Goal: Information Seeking & Learning: Learn about a topic

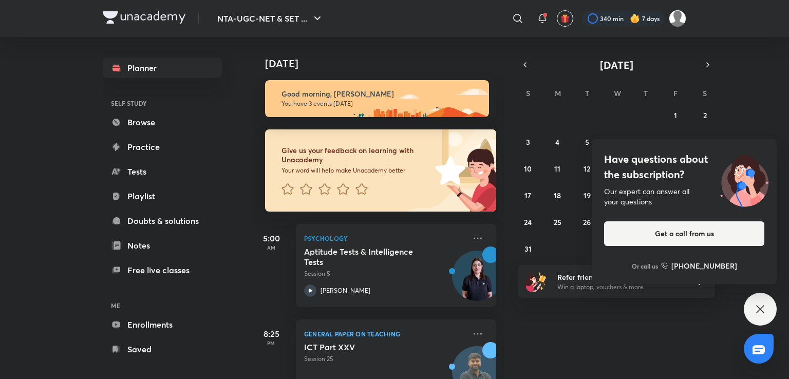
click at [762, 310] on icon at bounding box center [760, 309] width 12 height 12
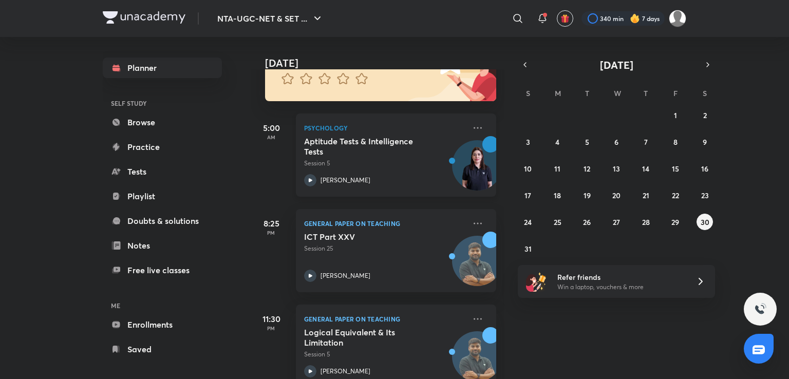
scroll to position [136, 0]
